Goal: Find specific page/section: Find specific page/section

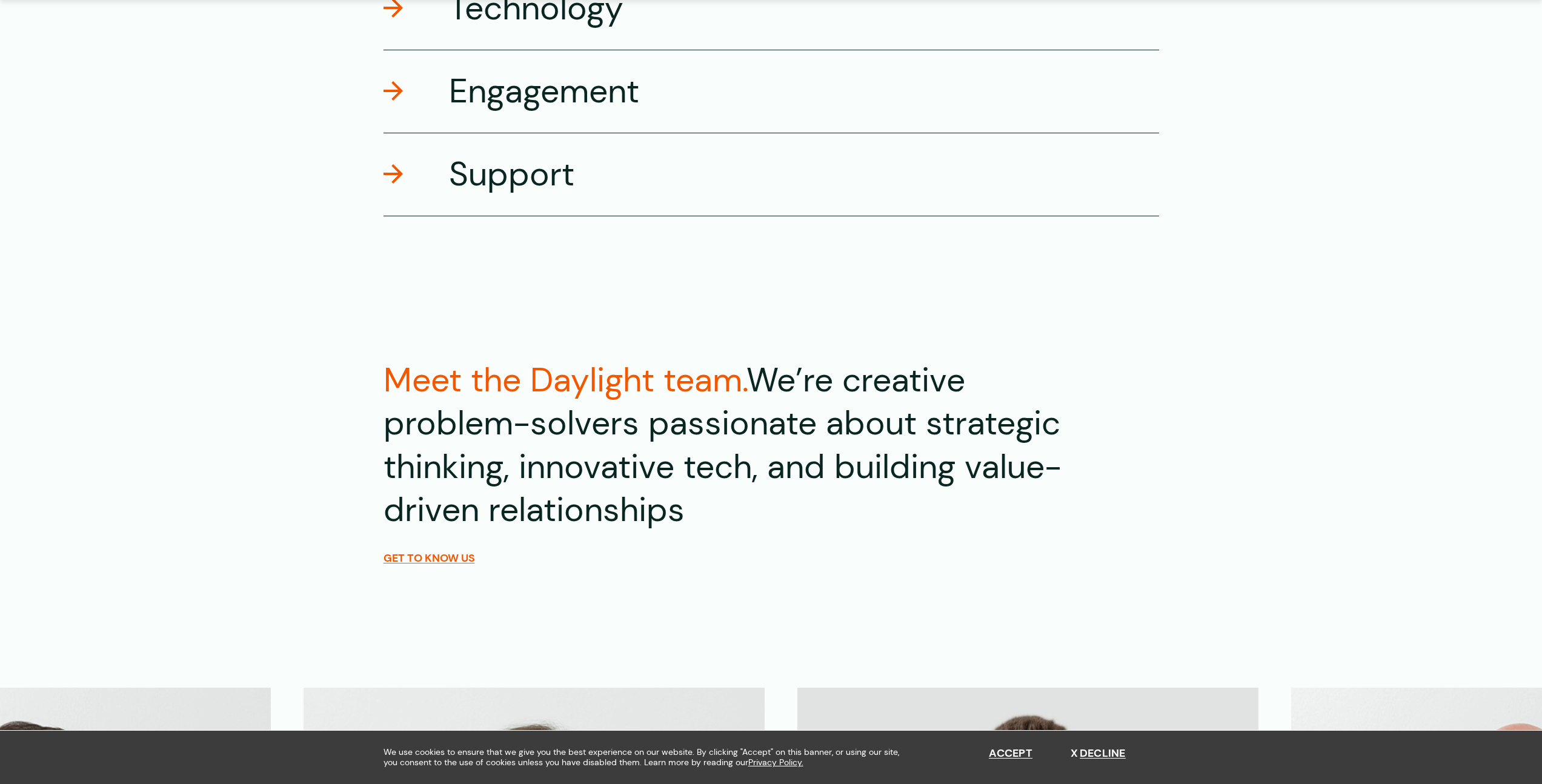
scroll to position [2487, 0]
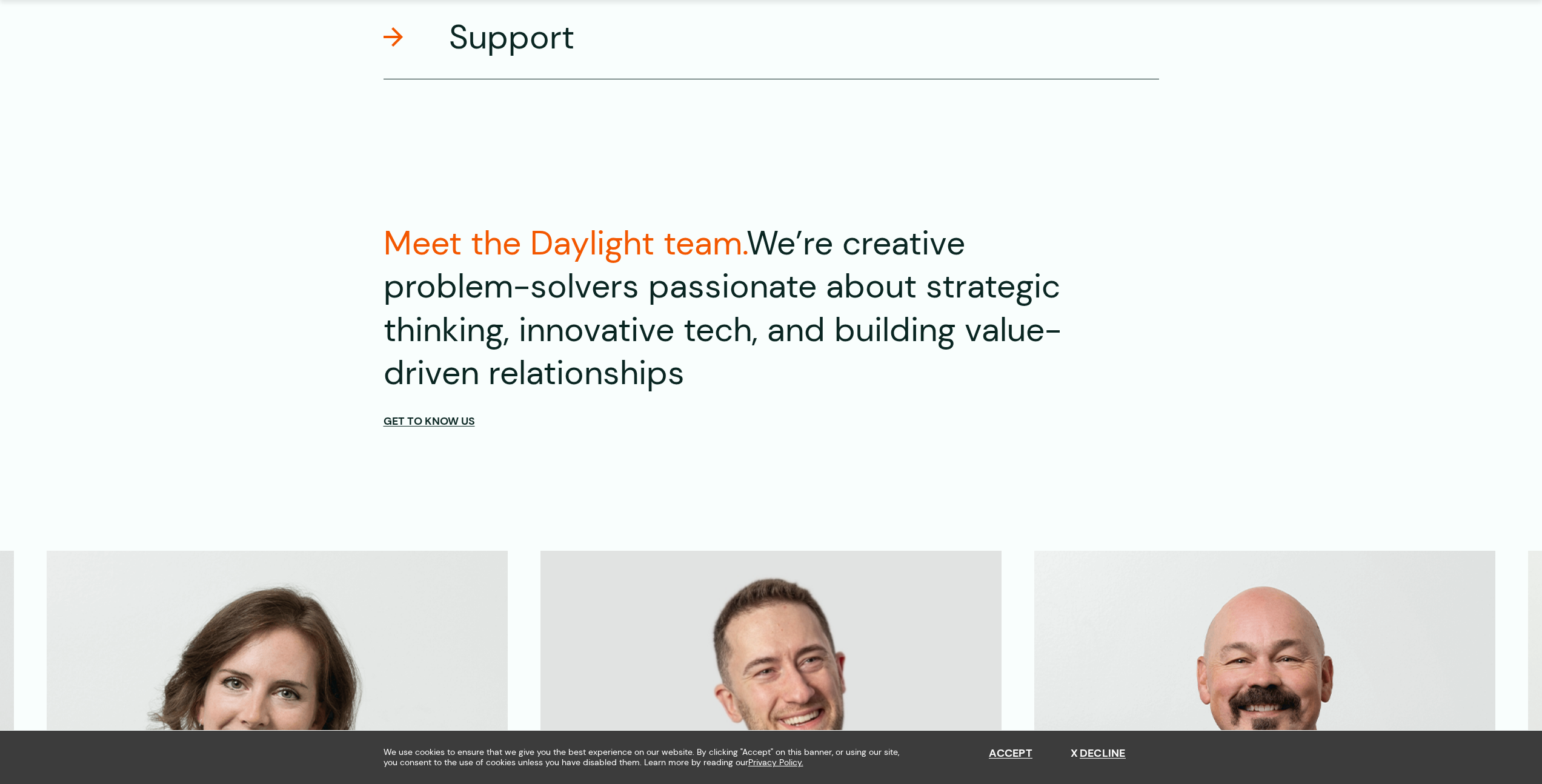
click at [442, 416] on span "Get to know us" at bounding box center [429, 421] width 91 height 13
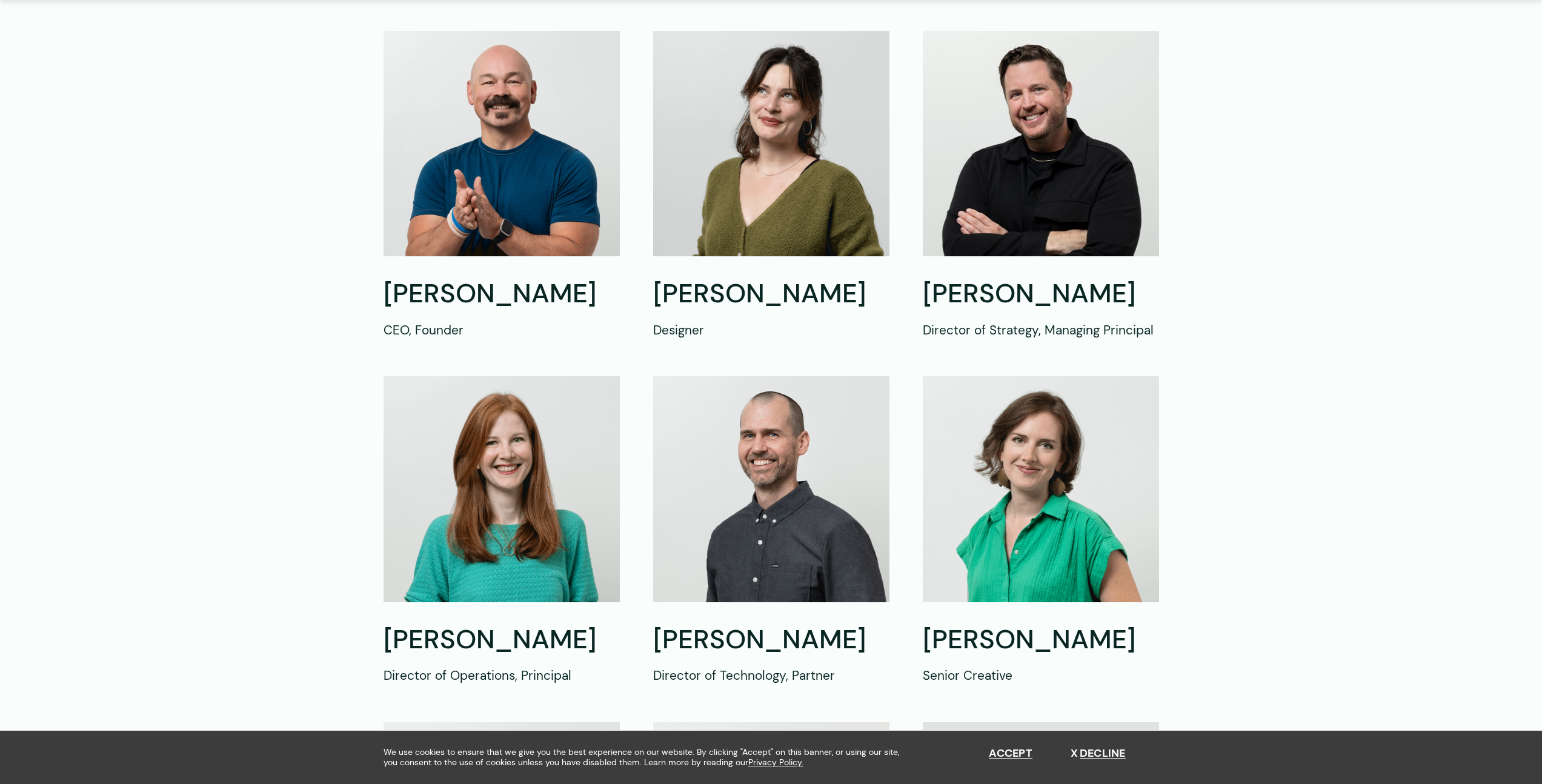
scroll to position [569, 0]
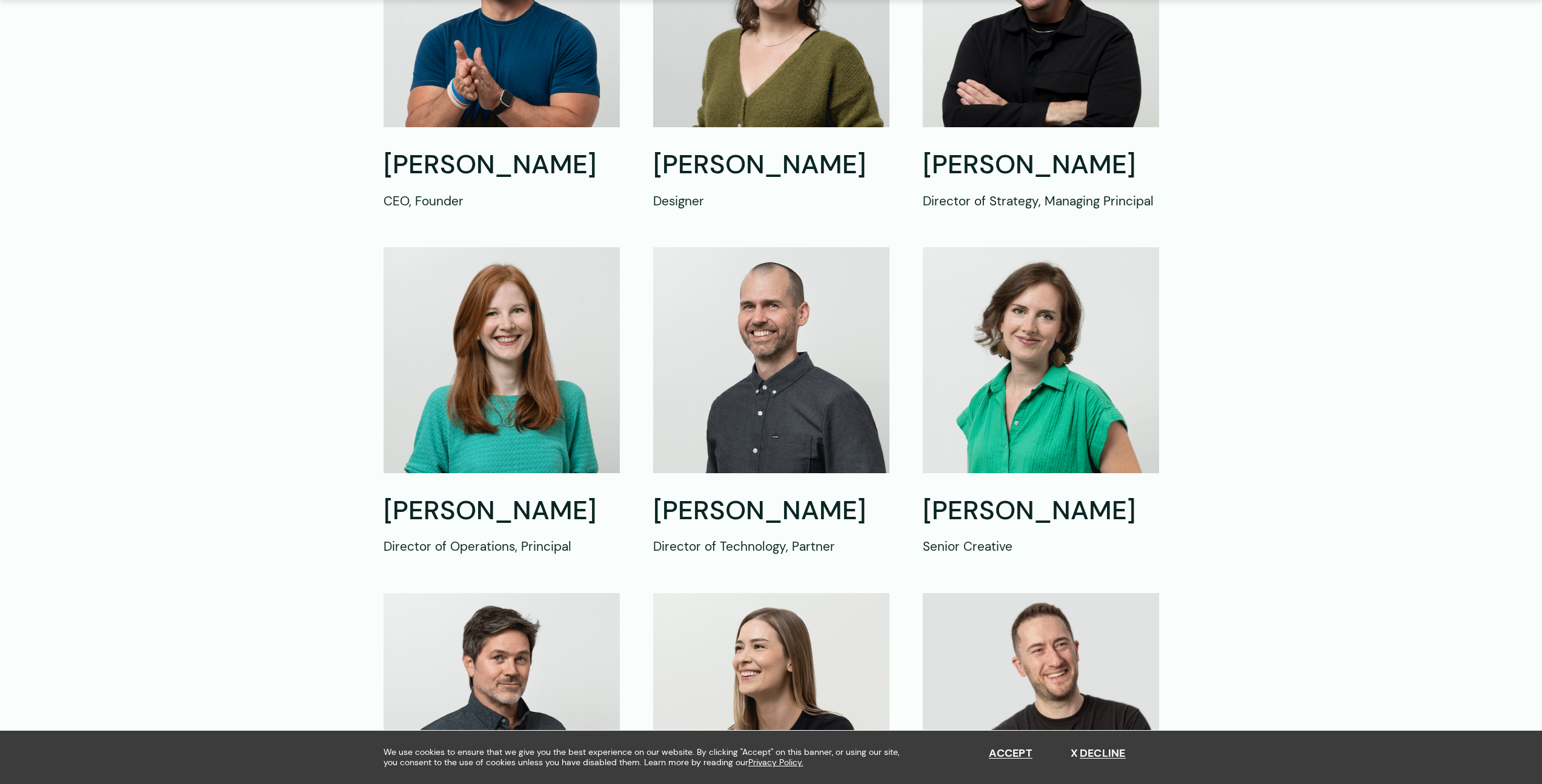
click at [753, 488] on div "[PERSON_NAME] Director of Technology, Partner" at bounding box center [771, 401] width 237 height 308
click at [754, 511] on h2 "[PERSON_NAME]" at bounding box center [771, 511] width 237 height 35
click at [730, 548] on p "Director of Technology, Partner" at bounding box center [771, 545] width 237 height 19
click at [712, 512] on h2 "[PERSON_NAME]" at bounding box center [771, 511] width 237 height 35
click at [740, 432] on img at bounding box center [771, 359] width 237 height 225
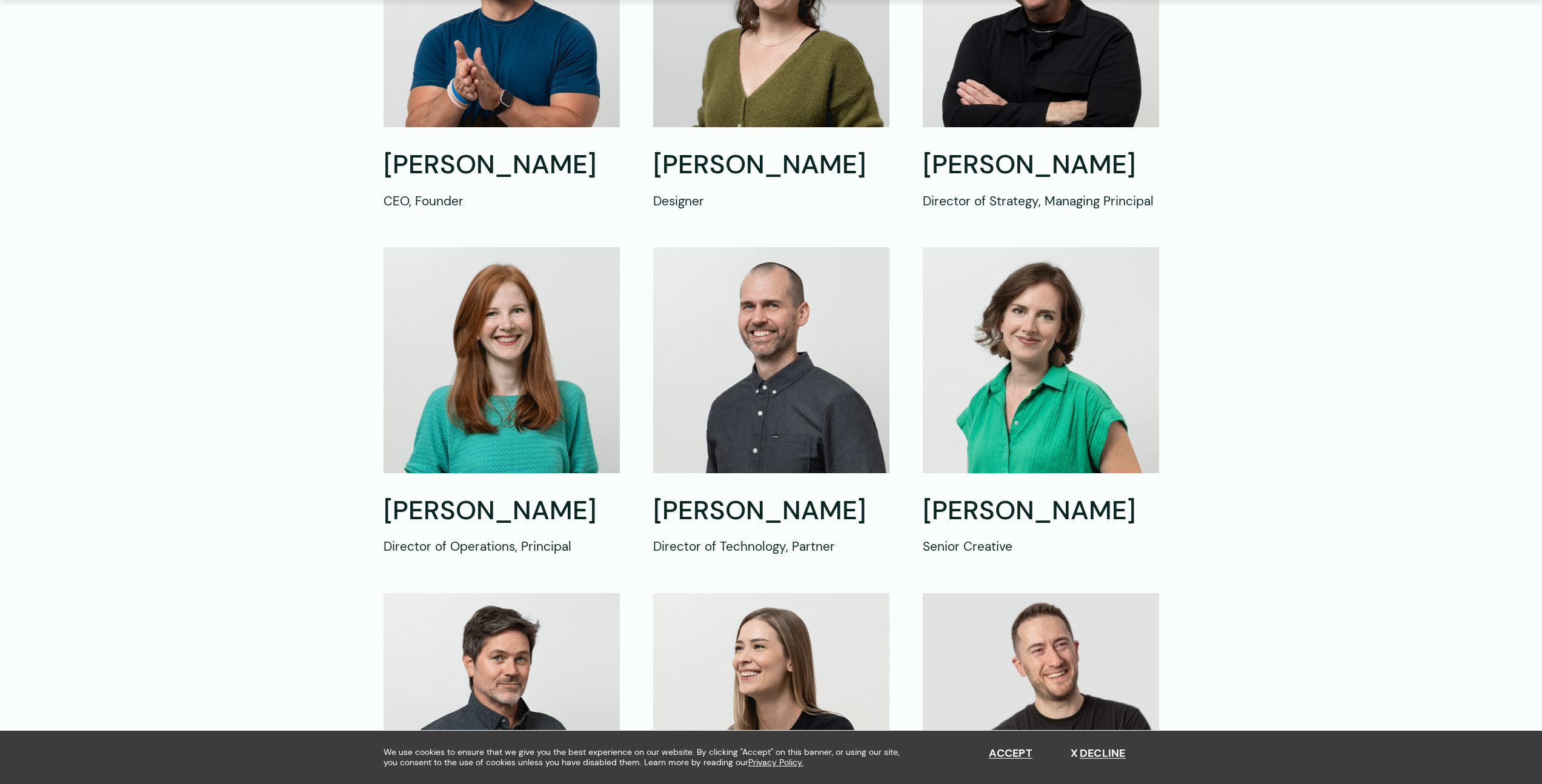
click at [458, 416] on img at bounding box center [502, 359] width 237 height 225
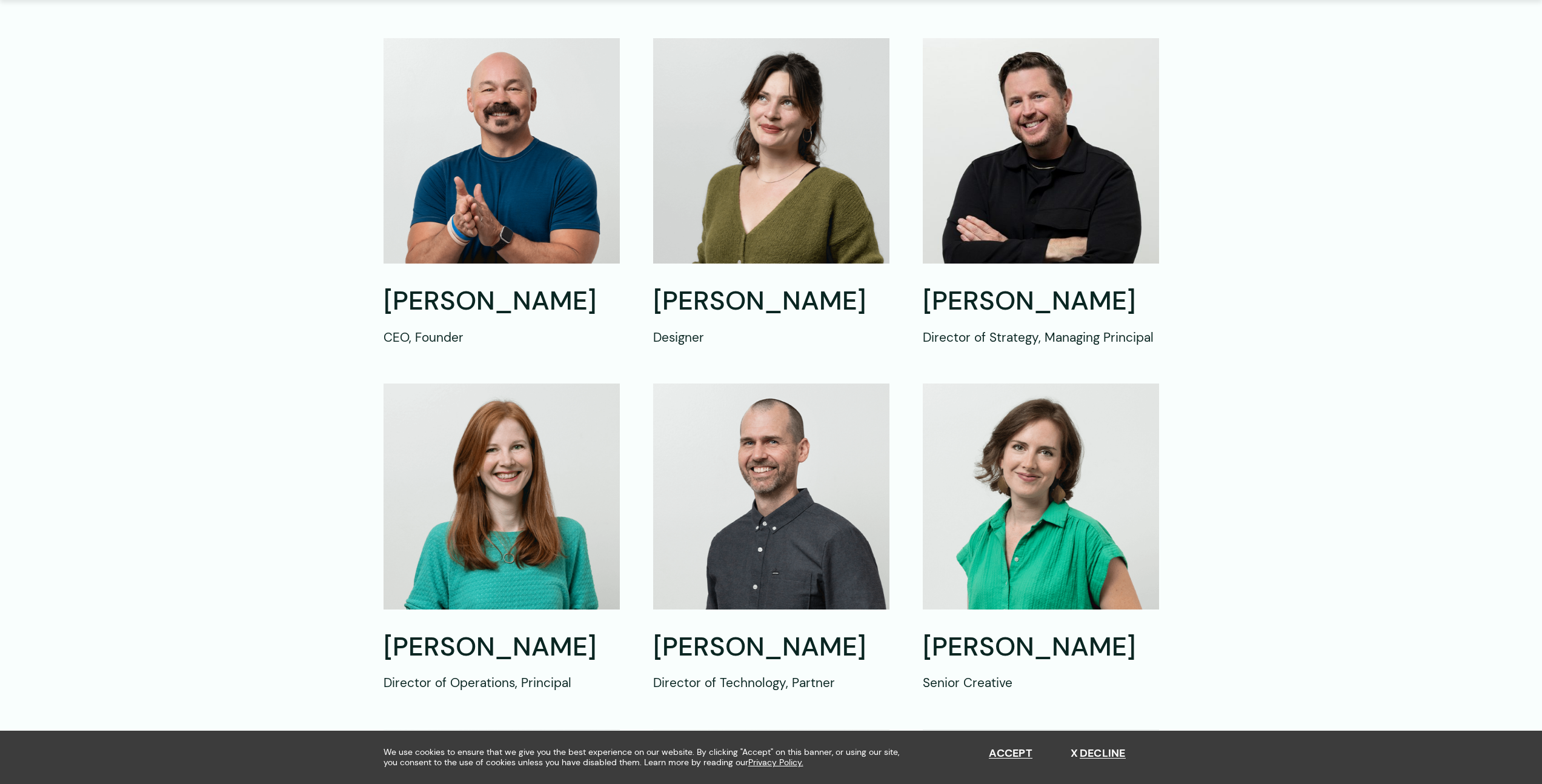
scroll to position [494, 0]
